Goal: Find specific page/section: Find specific page/section

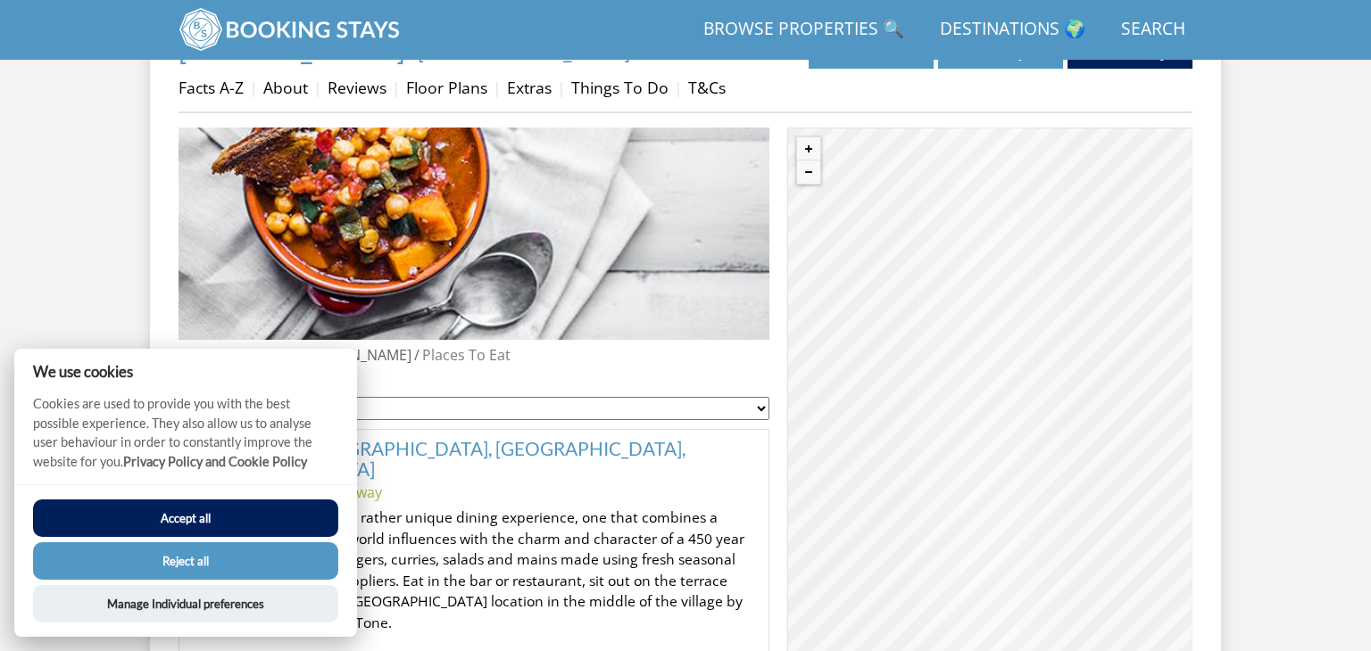
scroll to position [686, 0]
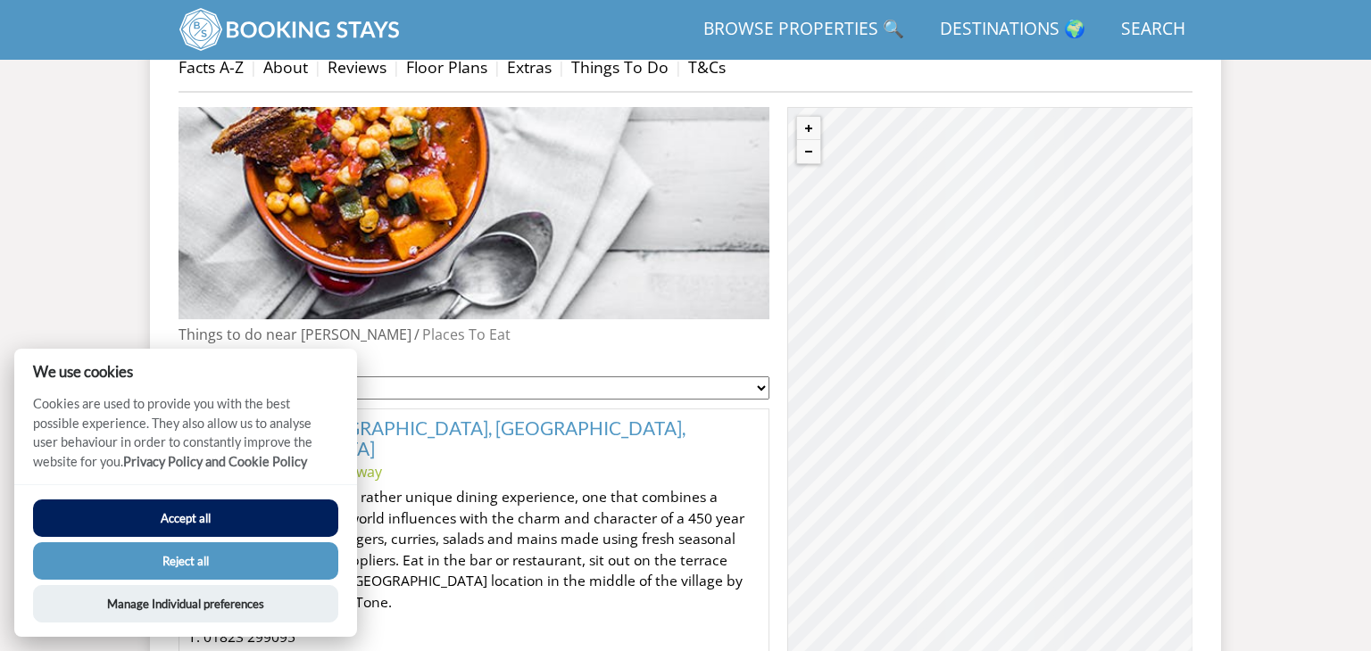
click at [164, 555] on button "Reject all" at bounding box center [185, 561] width 305 height 37
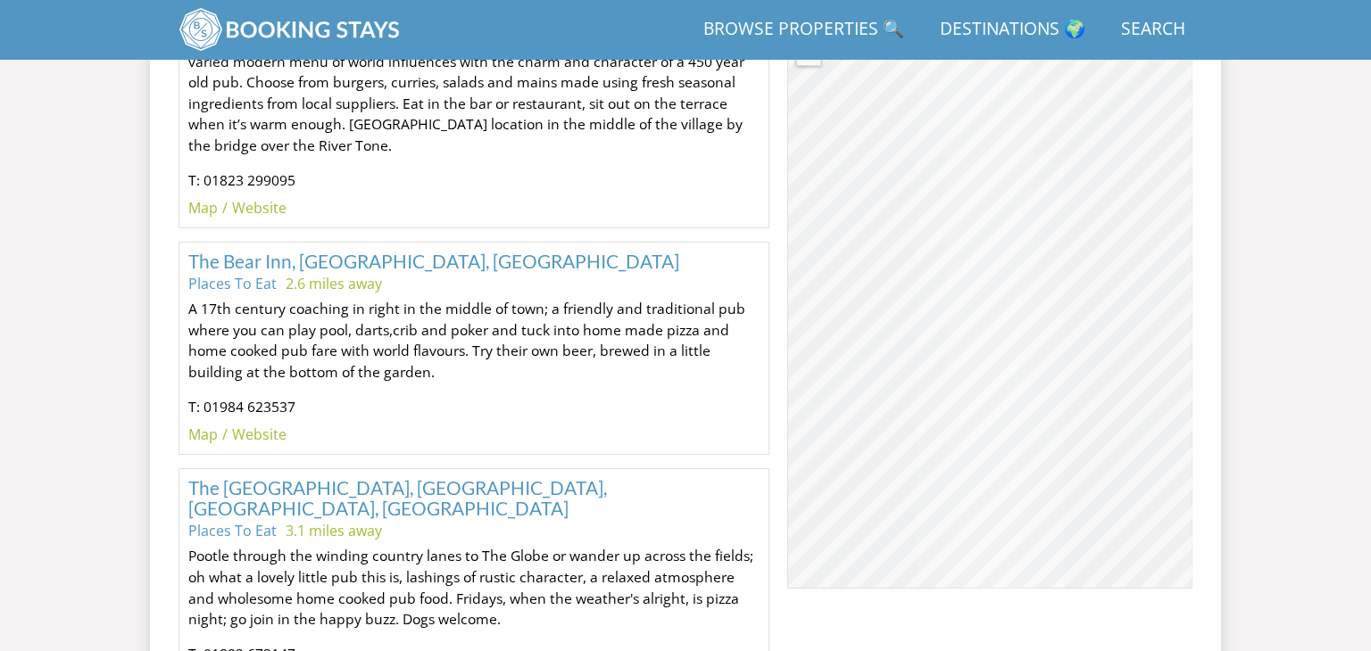
scroll to position [1123, 0]
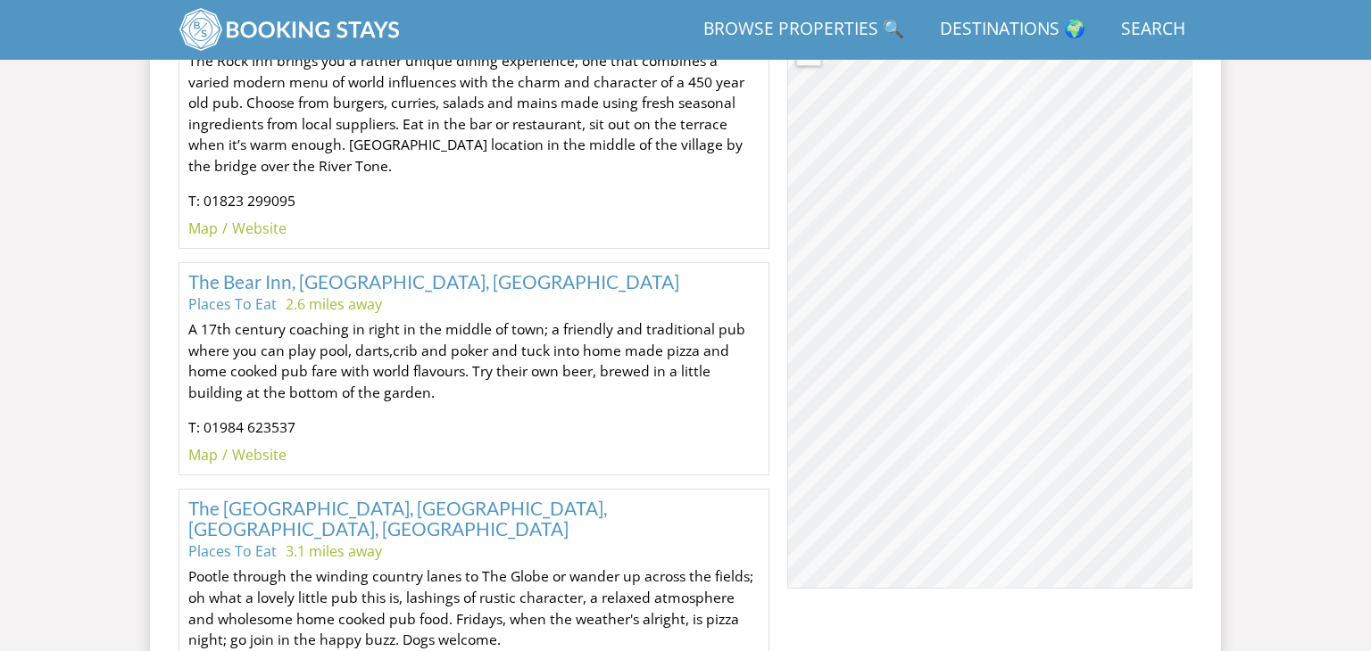
click at [1089, 322] on div "© MapTiler © OpenStreetMap contributors" at bounding box center [989, 299] width 405 height 580
click at [1082, 323] on div "© MapTiler © OpenStreetMap contributors" at bounding box center [989, 299] width 405 height 580
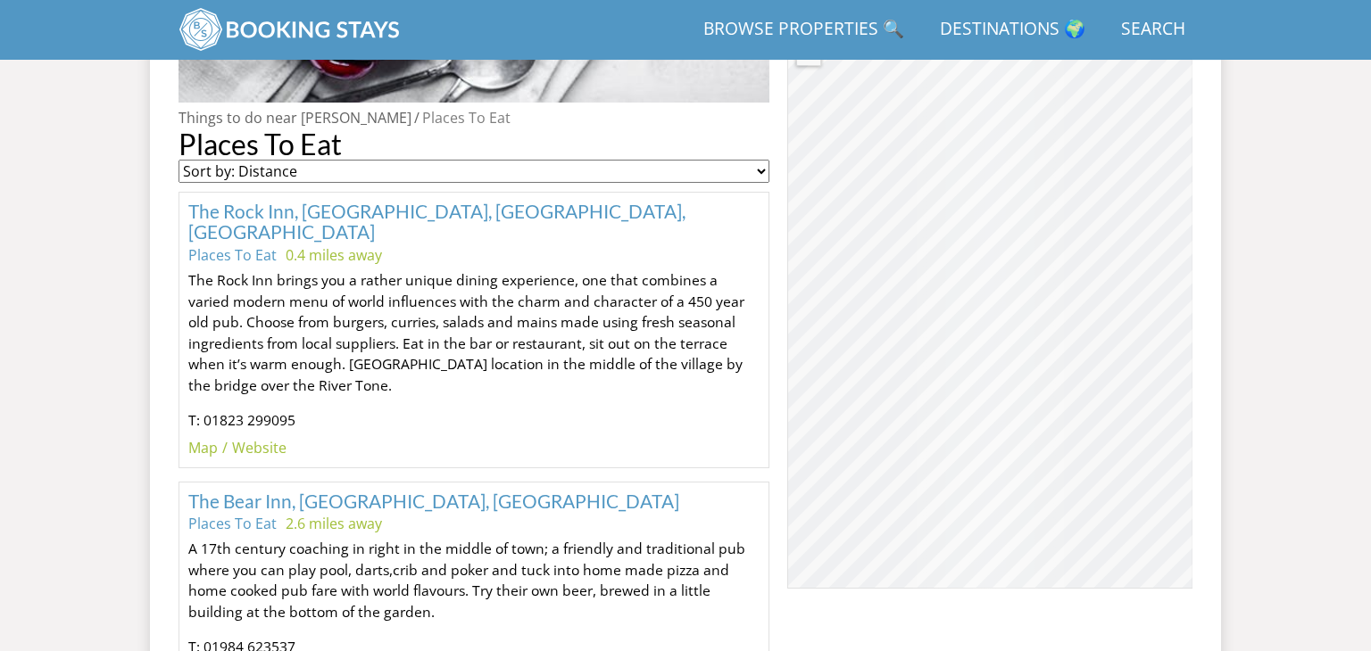
scroll to position [0, 0]
